Goal: Transaction & Acquisition: Purchase product/service

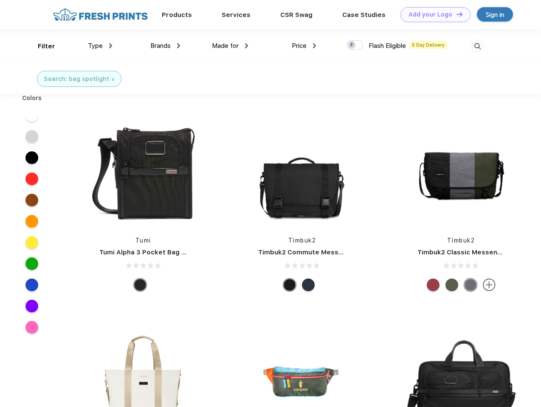
click at [432, 14] on link "Add your Logo Design Tool" at bounding box center [435, 14] width 70 height 15
click at [0, 0] on div "Design Tool" at bounding box center [0, 0] width 0 height 0
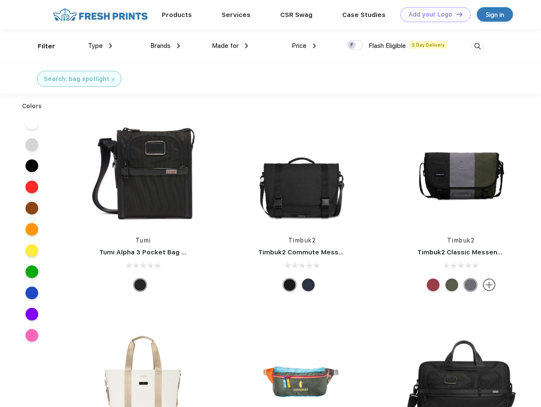
click at [455, 14] on link "Add your Logo Design Tool" at bounding box center [435, 14] width 70 height 15
click at [41, 46] on div "Filter" at bounding box center [46, 47] width 17 height 10
click at [100, 46] on span "Type" at bounding box center [95, 46] width 15 height 8
click at [165, 46] on span "Brands" at bounding box center [160, 46] width 20 height 8
click at [230, 46] on span "Made for" at bounding box center [225, 46] width 27 height 8
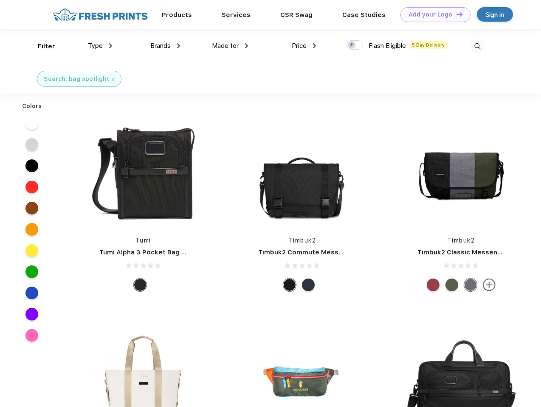
click at [304, 46] on span "Price" at bounding box center [299, 46] width 15 height 8
click at [355, 45] on div at bounding box center [354, 44] width 17 height 9
click at [352, 45] on input "checkbox" at bounding box center [349, 43] width 6 height 6
click at [477, 46] on img at bounding box center [477, 46] width 14 height 14
